Goal: Information Seeking & Learning: Learn about a topic

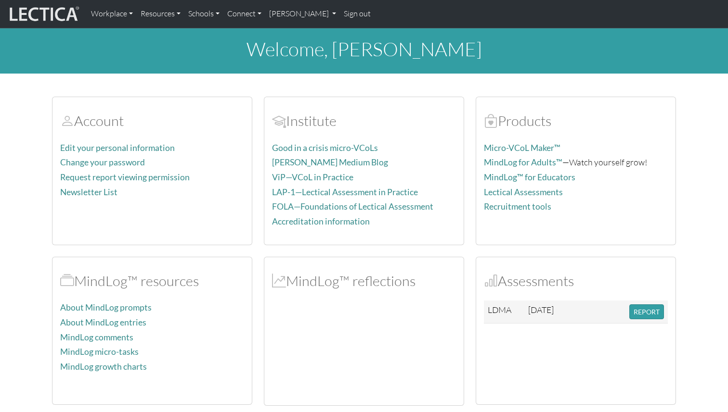
scroll to position [51, 0]
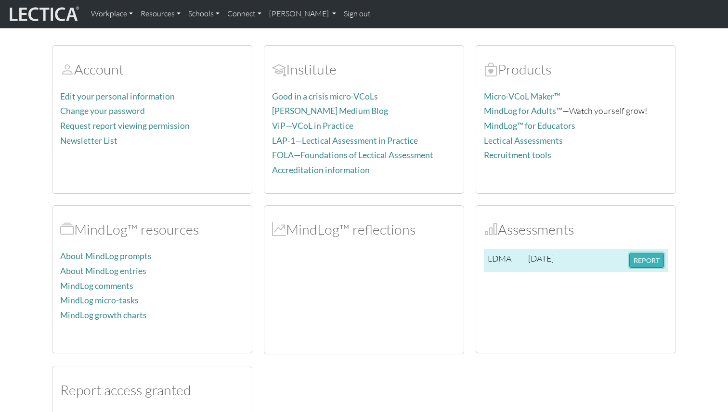
click at [650, 262] on button "REPORT" at bounding box center [646, 260] width 35 height 15
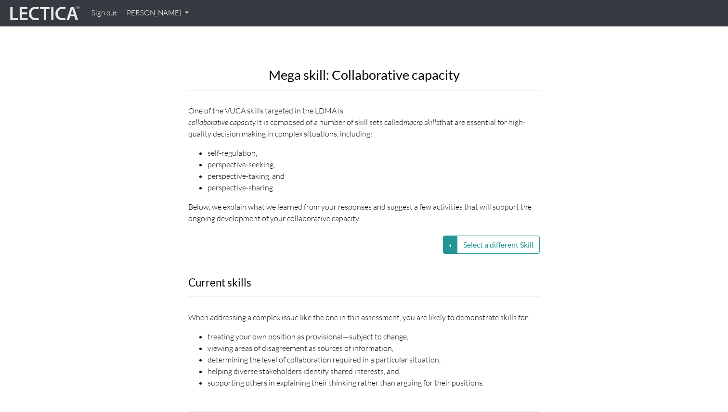
scroll to position [1105, 0]
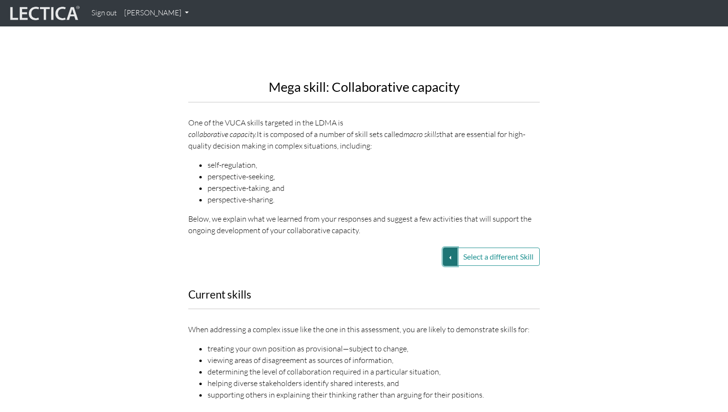
click at [451, 248] on button "Select a different Skill" at bounding box center [450, 257] width 14 height 18
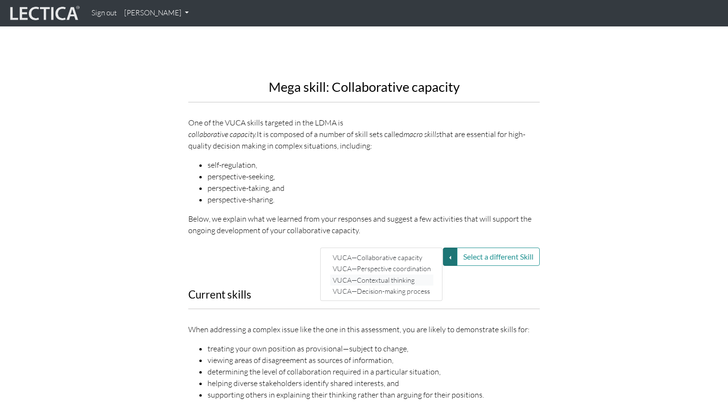
click at [414, 275] on link "VUCA—Contextual thinking" at bounding box center [381, 280] width 103 height 11
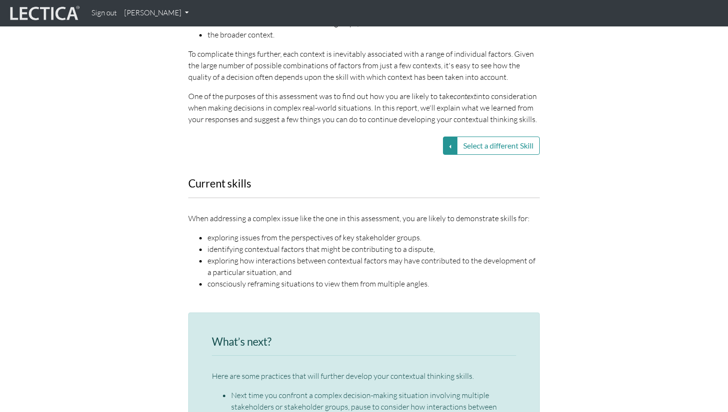
scroll to position [1243, 0]
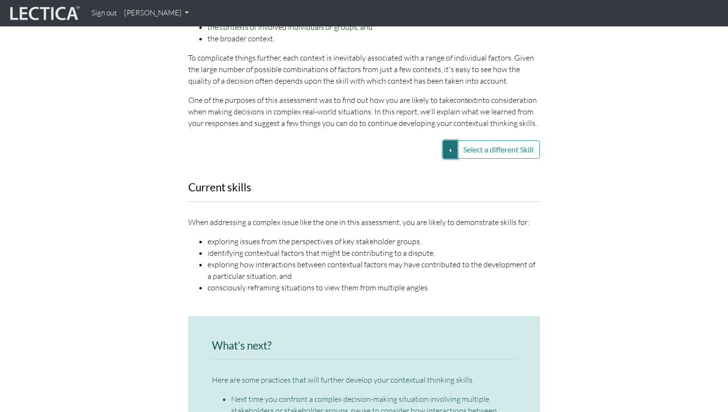
click at [446, 141] on button "Select a different Skill" at bounding box center [450, 150] width 14 height 18
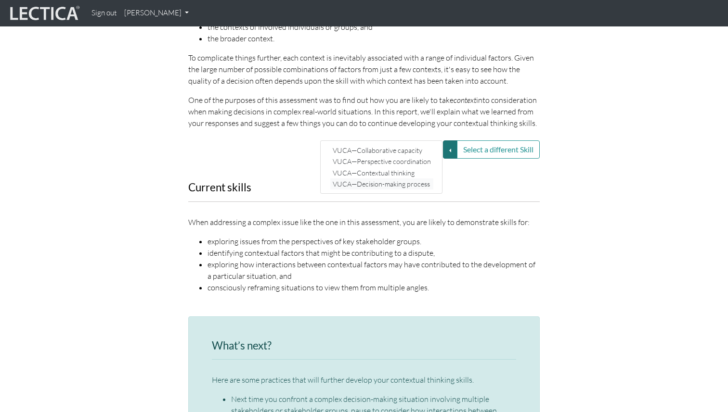
click at [412, 179] on link "VUCA—Decision-making process" at bounding box center [381, 184] width 103 height 11
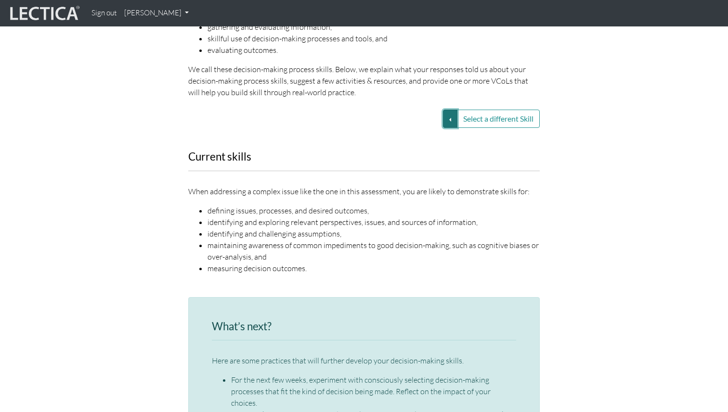
click at [447, 110] on button "Select a different Skill" at bounding box center [450, 119] width 14 height 18
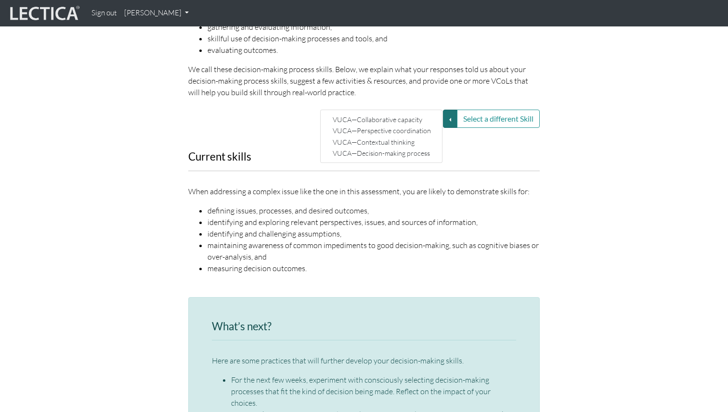
click at [252, 114] on div "Select a different Skill VUCA—Collaborative capacity VUCA—Perspective coordinat…" at bounding box center [364, 119] width 366 height 18
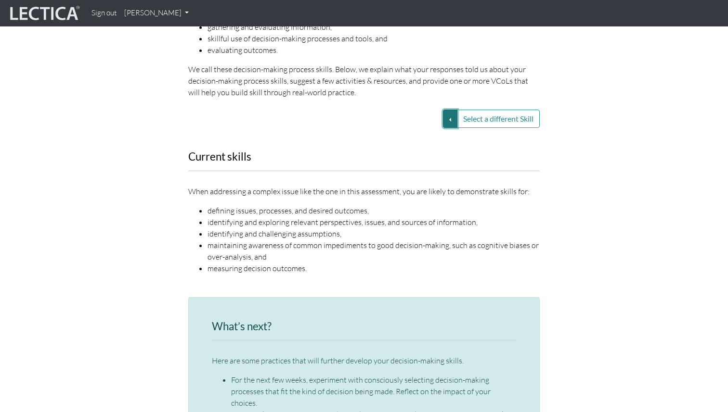
click at [450, 110] on button "Select a different Skill" at bounding box center [450, 119] width 14 height 18
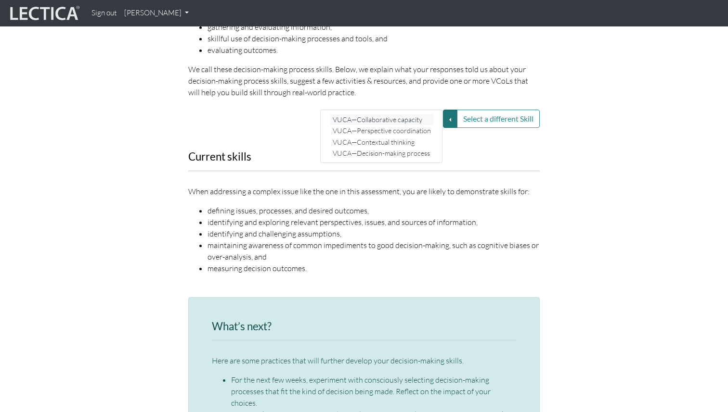
click at [423, 114] on link "VUCA—Collaborative capacity" at bounding box center [381, 119] width 103 height 11
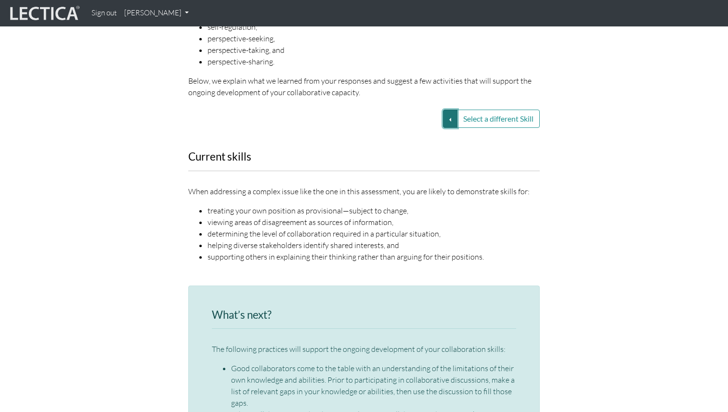
click at [444, 110] on button "Select a different Skill" at bounding box center [450, 119] width 14 height 18
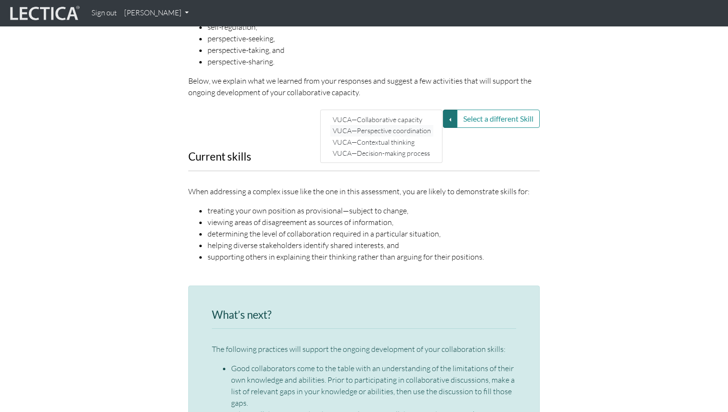
click at [425, 125] on link "VUCA—Perspective coordination" at bounding box center [381, 130] width 103 height 11
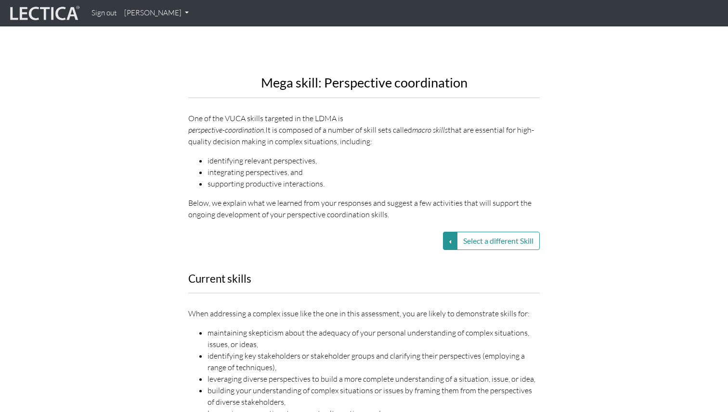
scroll to position [1152, 0]
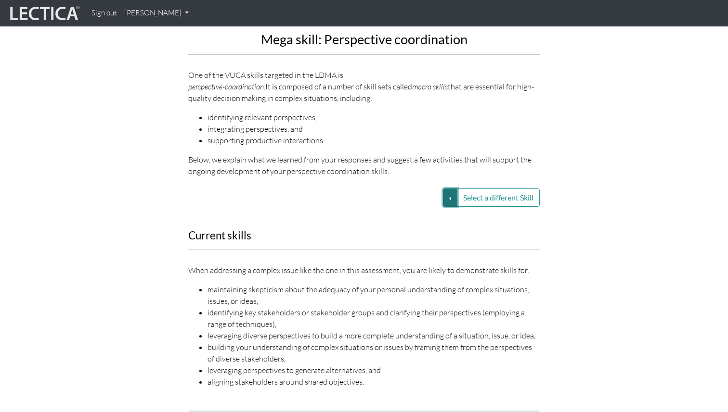
click at [449, 189] on button "Select a different Skill" at bounding box center [450, 198] width 14 height 18
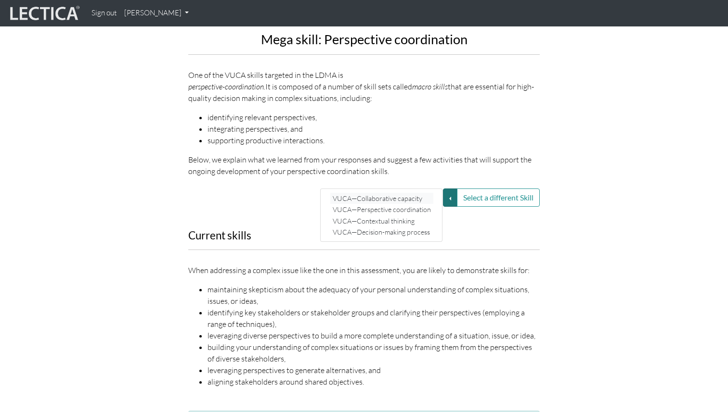
click at [420, 193] on link "VUCA—Collaborative capacity" at bounding box center [381, 198] width 103 height 11
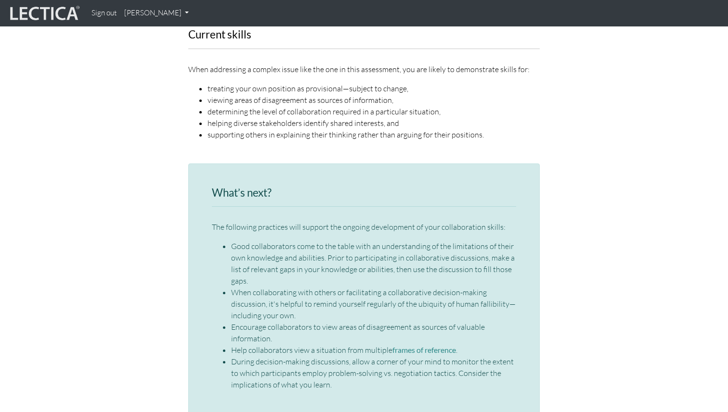
scroll to position [1265, 0]
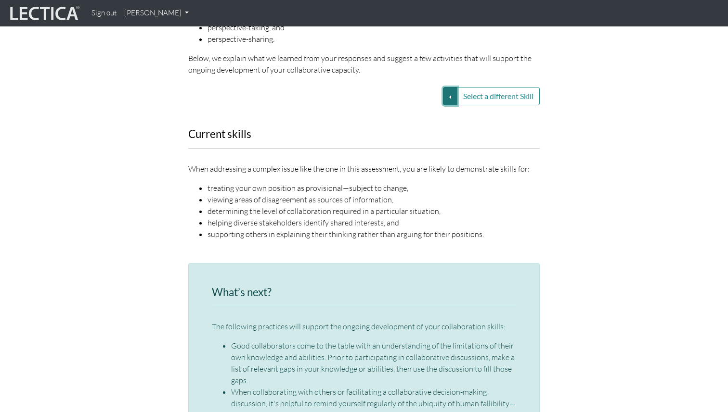
click at [445, 87] on button "Select a different Skill" at bounding box center [450, 96] width 14 height 18
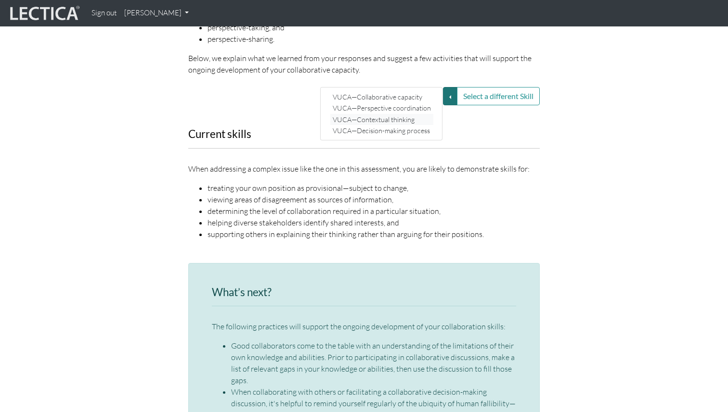
click at [418, 114] on link "VUCA—Contextual thinking" at bounding box center [381, 119] width 103 height 11
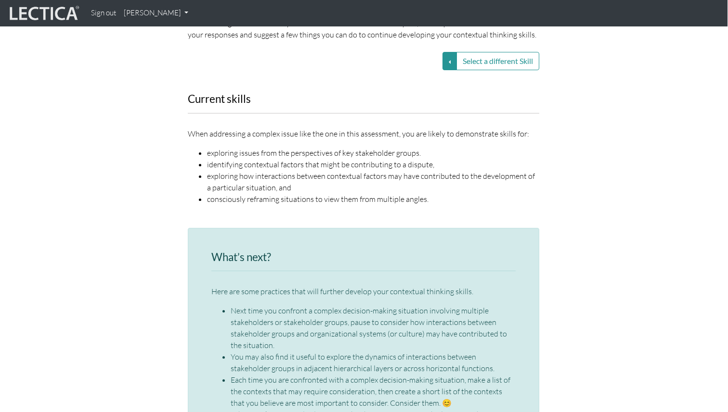
scroll to position [1332, 0]
click at [447, 51] on button "Select a different Skill" at bounding box center [449, 60] width 14 height 18
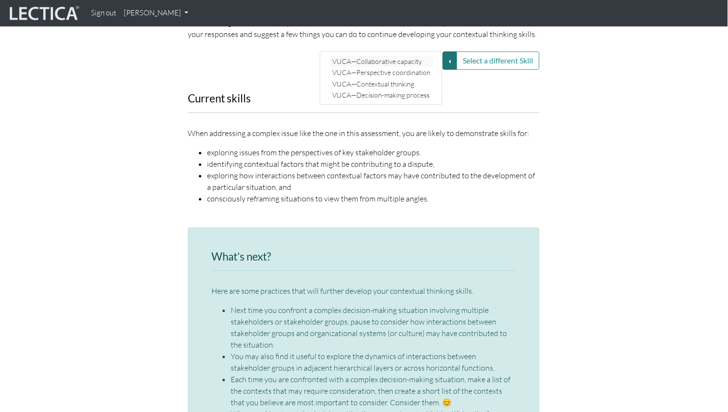
click at [403, 56] on link "VUCA—Collaborative capacity" at bounding box center [381, 61] width 103 height 11
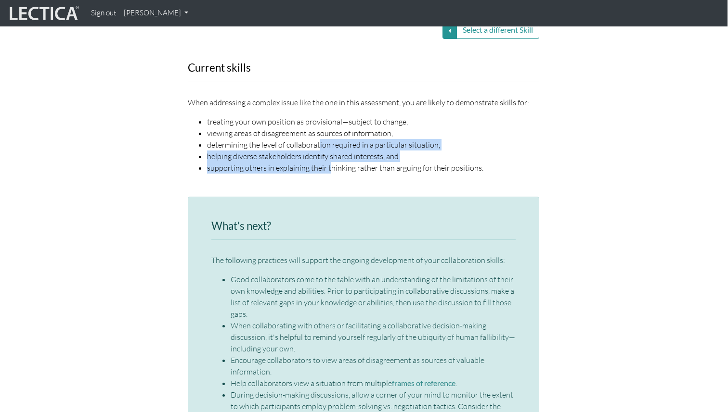
drag, startPoint x: 329, startPoint y: 147, endPoint x: 317, endPoint y: 122, distance: 27.6
click at [317, 122] on ul "treating your own position as provisional—subject to change, viewing areas of d…" at bounding box center [363, 145] width 351 height 58
click at [317, 139] on li "determining the level of collaboration required in a particular situation," at bounding box center [373, 145] width 332 height 12
drag, startPoint x: 317, startPoint y: 122, endPoint x: 326, endPoint y: 132, distance: 13.3
click at [326, 132] on ul "treating your own position as provisional—subject to change, viewing areas of d…" at bounding box center [363, 145] width 351 height 58
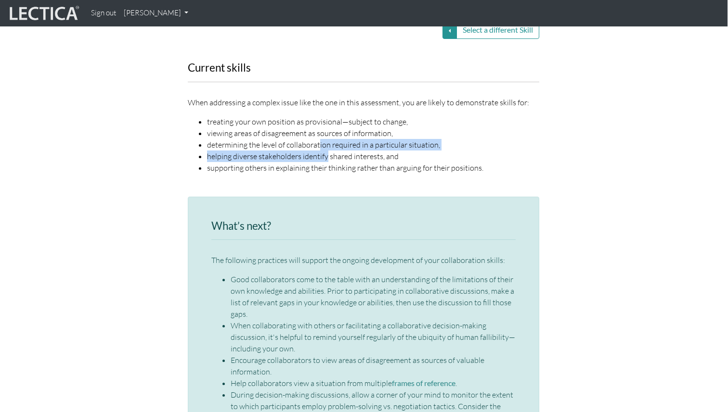
click at [326, 151] on li "helping diverse stakeholders identify shared interests, and" at bounding box center [373, 157] width 332 height 12
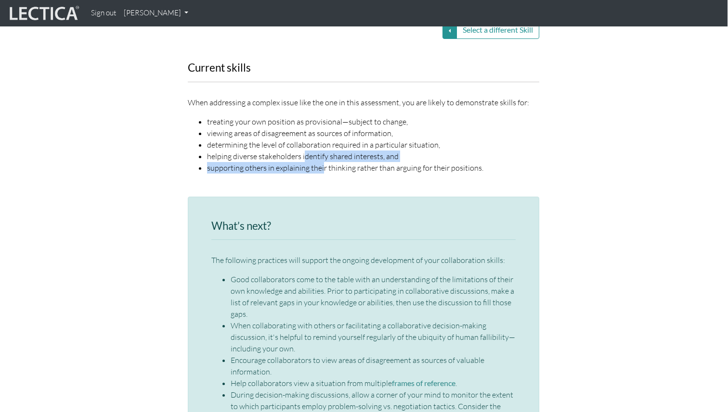
drag, startPoint x: 321, startPoint y: 145, endPoint x: 305, endPoint y: 136, distance: 18.6
click at [305, 136] on ul "treating your own position as provisional—subject to change, viewing areas of d…" at bounding box center [363, 145] width 351 height 58
click at [305, 151] on li "helping diverse stakeholders identify shared interests, and" at bounding box center [373, 157] width 332 height 12
